Goal: Information Seeking & Learning: Learn about a topic

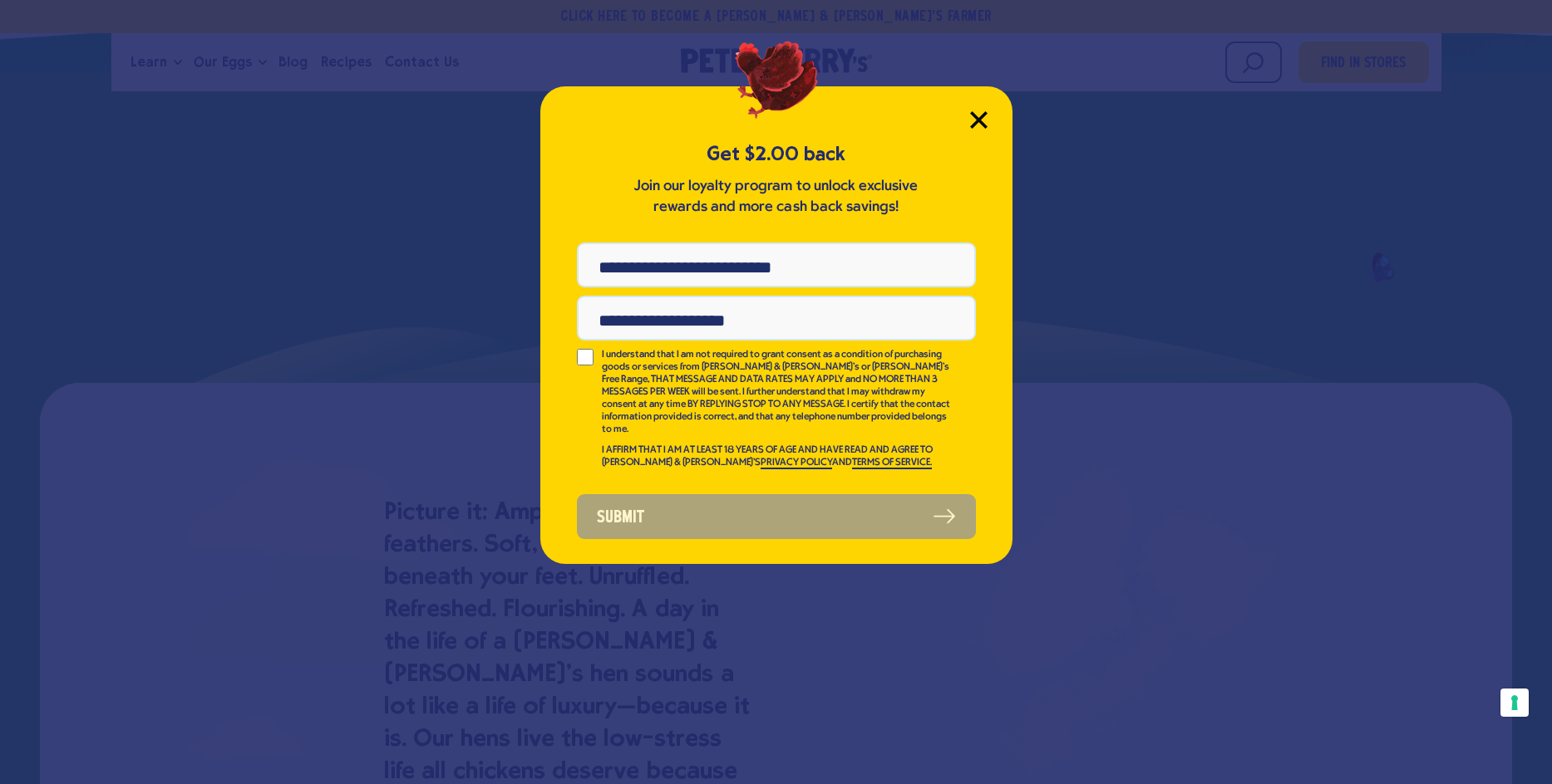
click at [969, 115] on icon "Close Modal" at bounding box center [978, 120] width 17 height 17
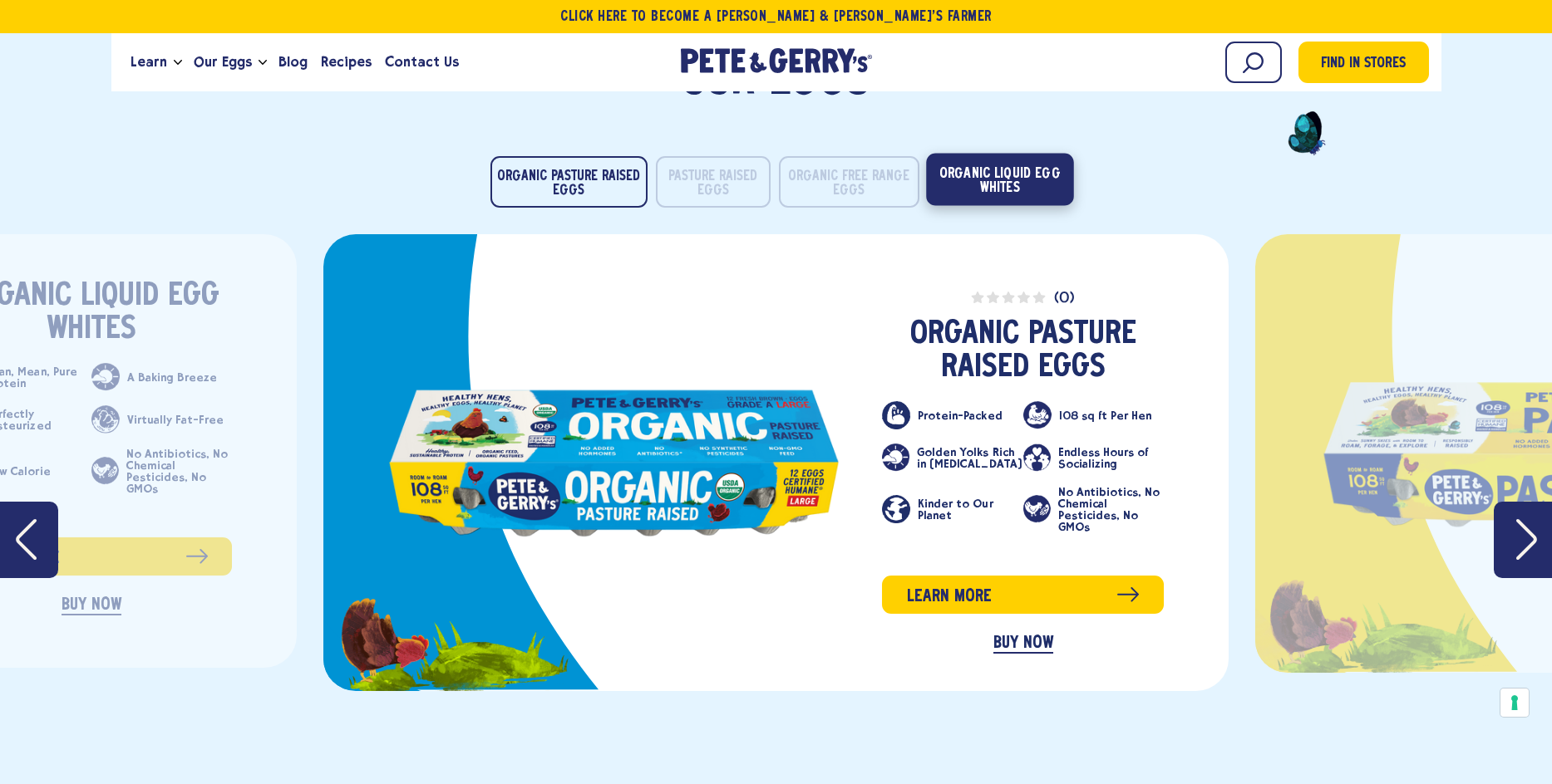
scroll to position [2658, 0]
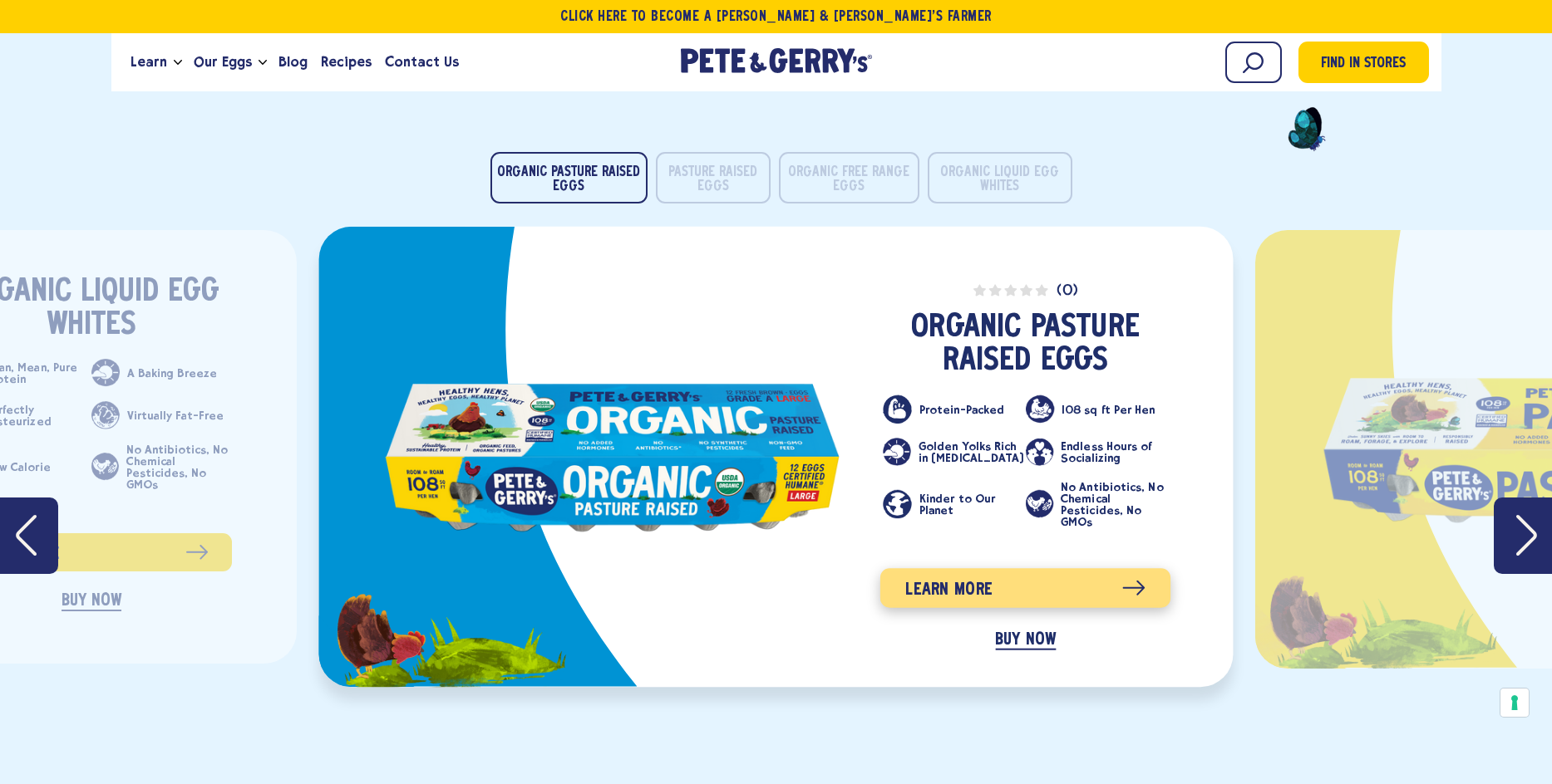
click at [956, 585] on span "Learn more" at bounding box center [950, 589] width 87 height 27
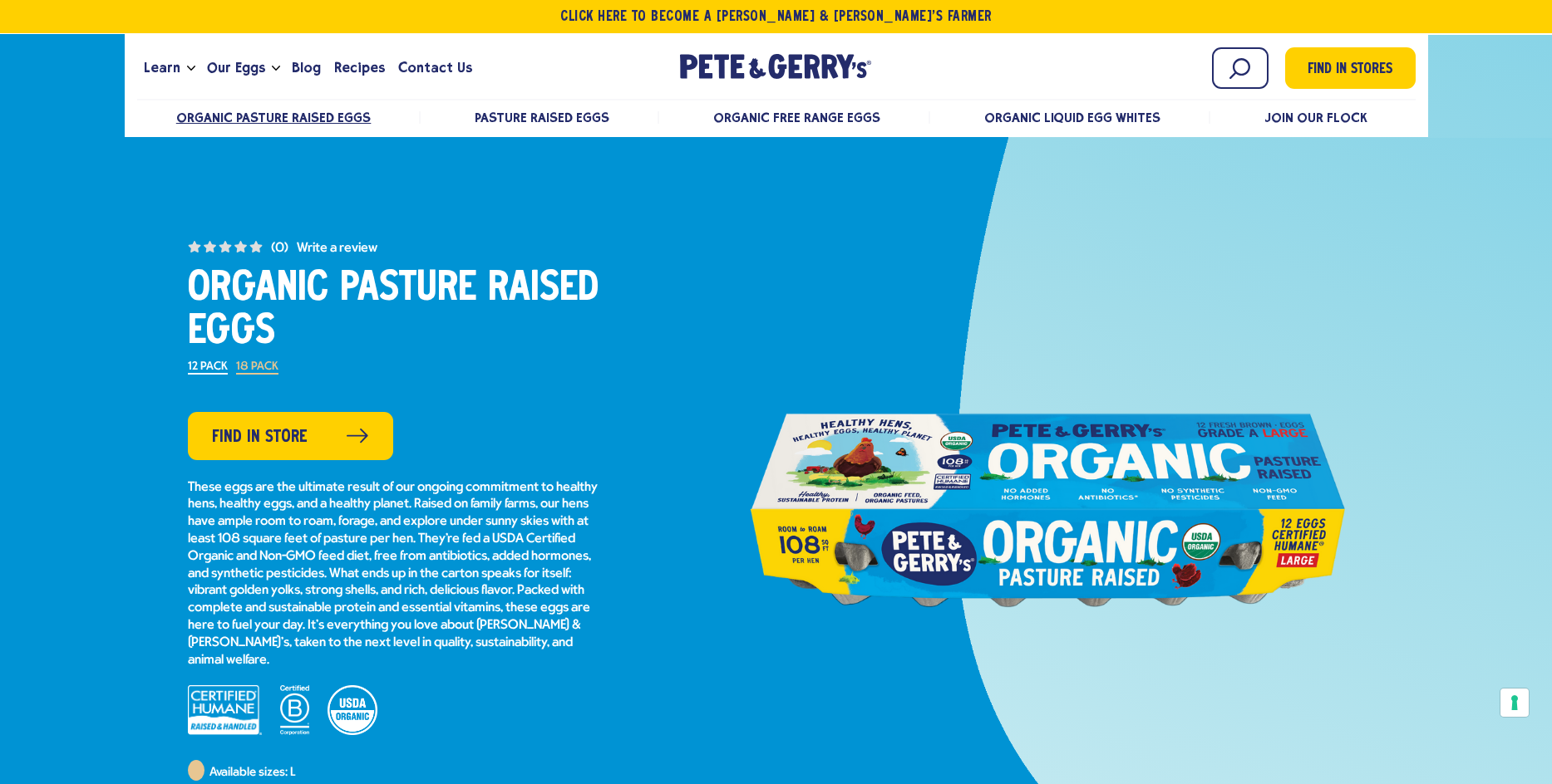
drag, startPoint x: 940, startPoint y: 511, endPoint x: 861, endPoint y: 508, distance: 79.1
click at [861, 508] on div at bounding box center [1047, 510] width 598 height 374
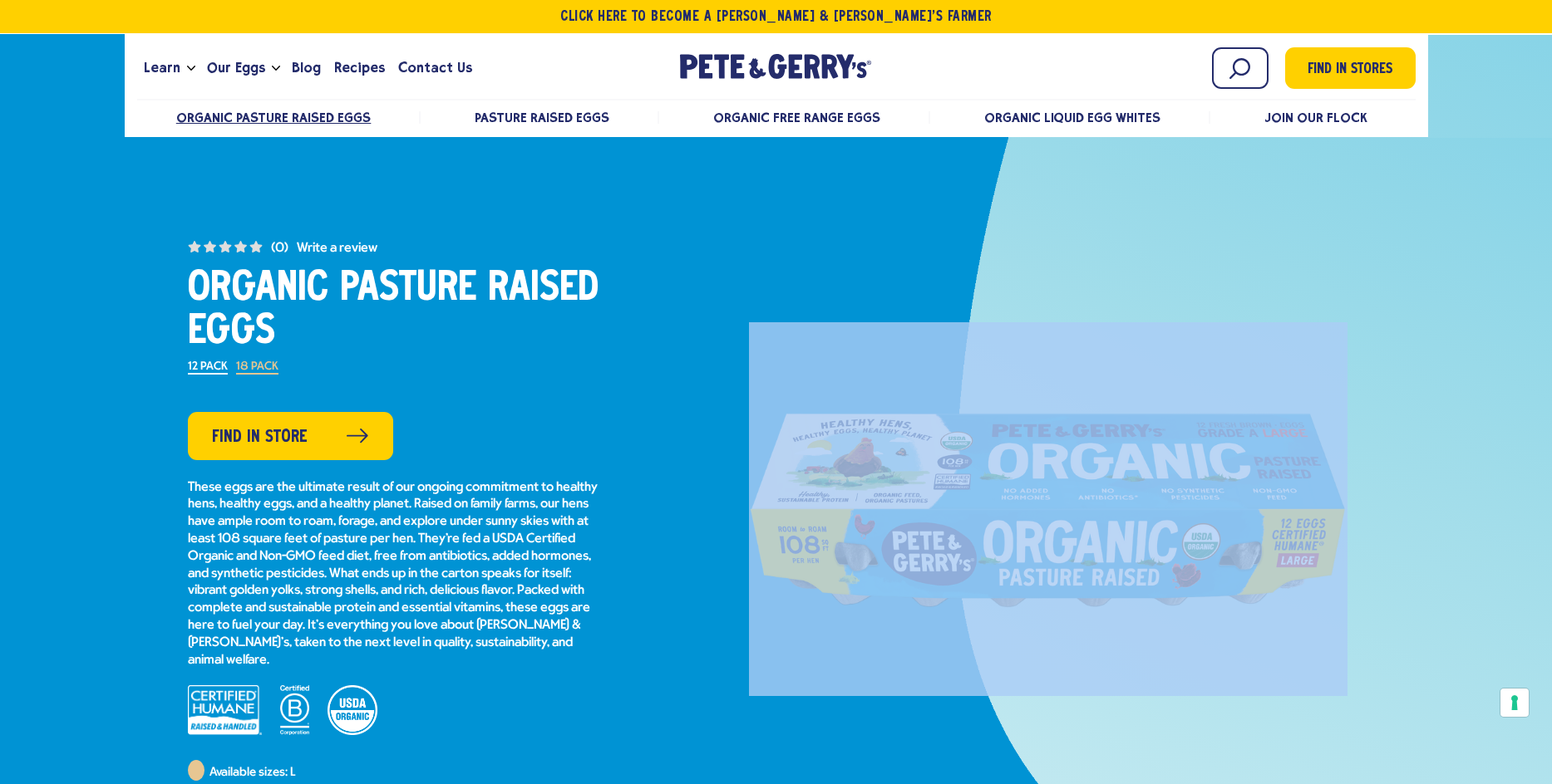
click at [861, 508] on div at bounding box center [1047, 510] width 598 height 374
click at [862, 508] on div at bounding box center [1047, 510] width 598 height 374
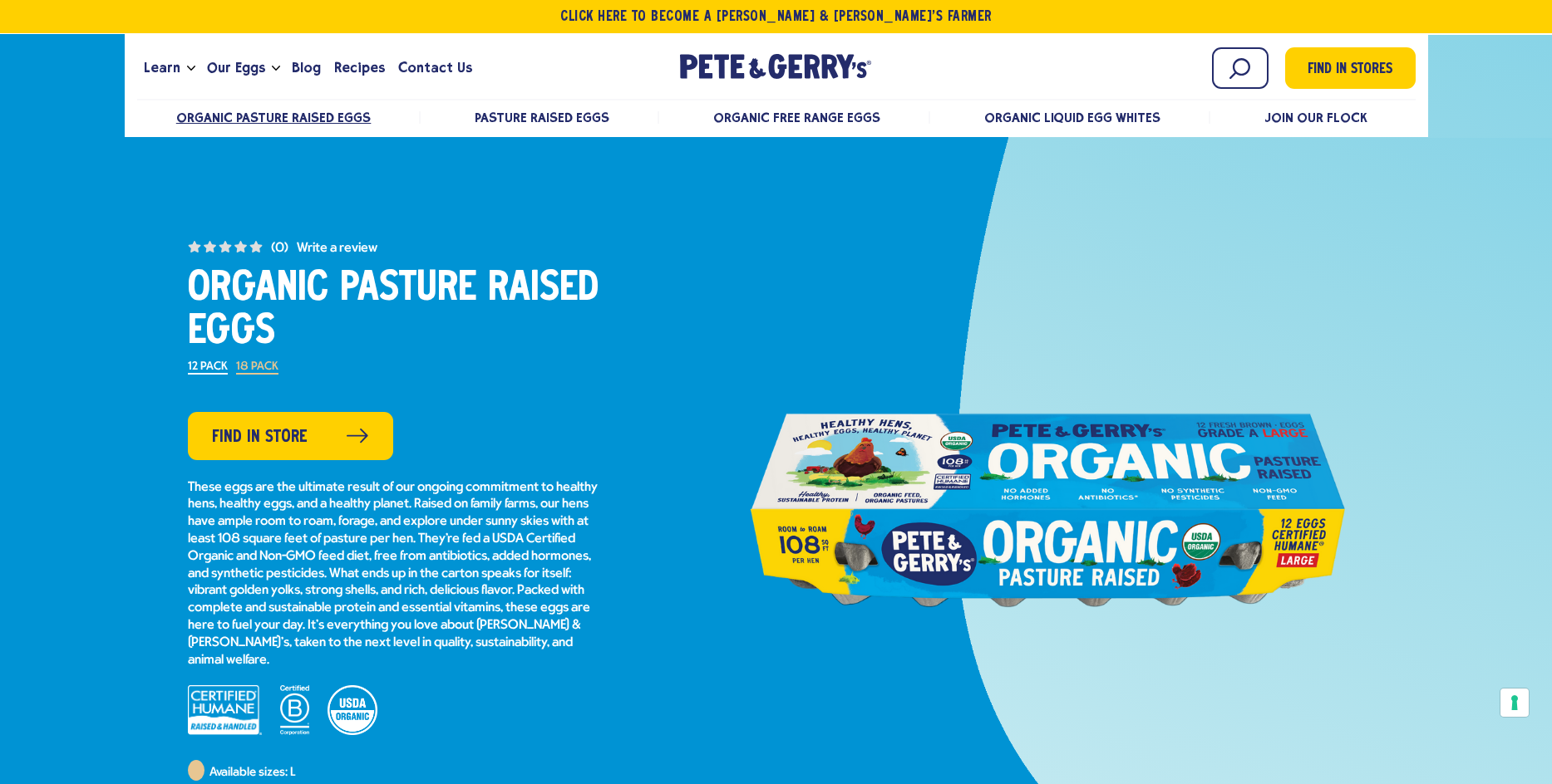
click at [1368, 208] on div at bounding box center [776, 491] width 1552 height 912
